Goal: Navigation & Orientation: Find specific page/section

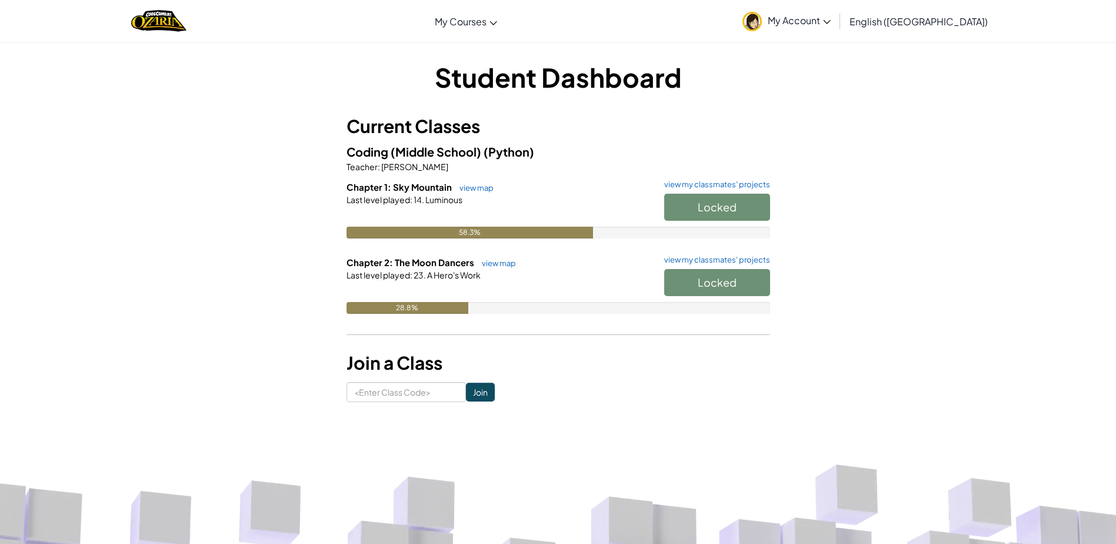
click at [764, 212] on div "Locked" at bounding box center [712, 210] width 118 height 33
click at [761, 281] on div "Locked" at bounding box center [712, 285] width 118 height 33
click at [704, 202] on div "Locked" at bounding box center [712, 210] width 118 height 33
click at [166, 26] on img "Home" at bounding box center [158, 21] width 55 height 24
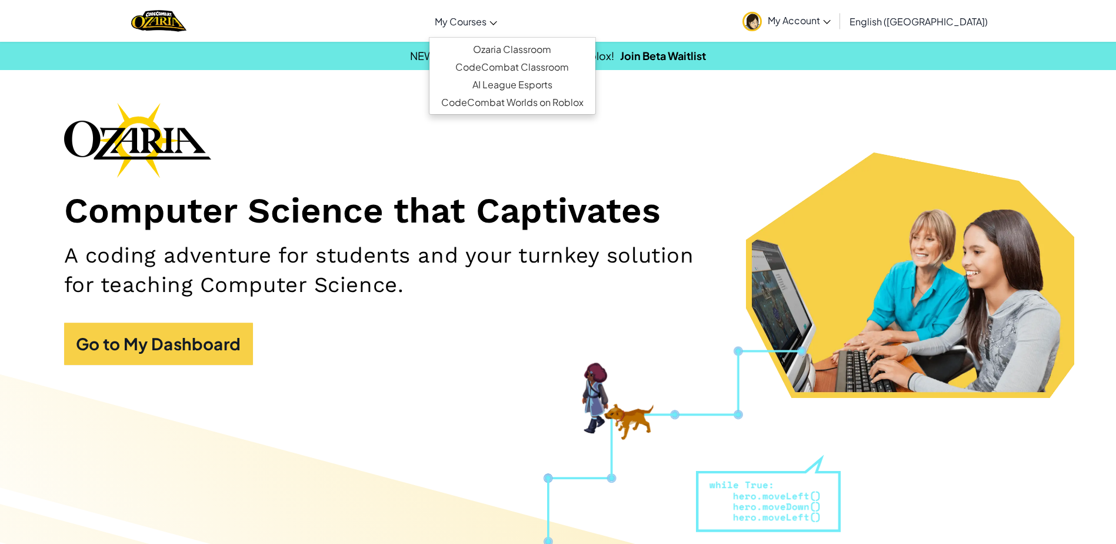
click at [503, 31] on link "My Courses" at bounding box center [466, 21] width 74 height 32
click at [528, 70] on link "CodeCombat Classroom" at bounding box center [513, 67] width 166 height 18
